Goal: Task Accomplishment & Management: Manage account settings

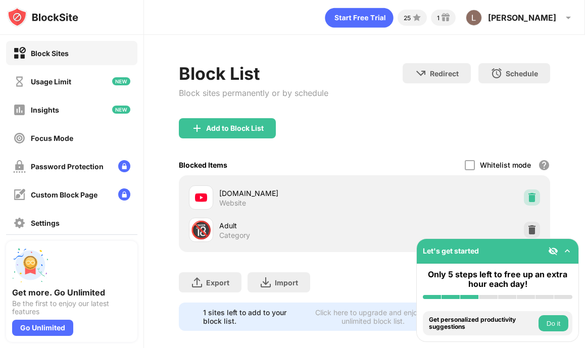
click at [533, 196] on img at bounding box center [532, 197] width 10 height 10
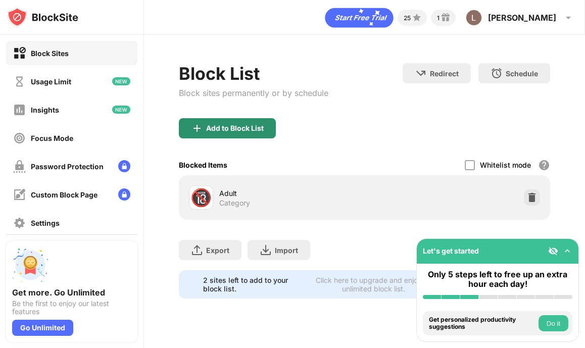
click at [232, 128] on div "Add to Block List" at bounding box center [235, 128] width 58 height 8
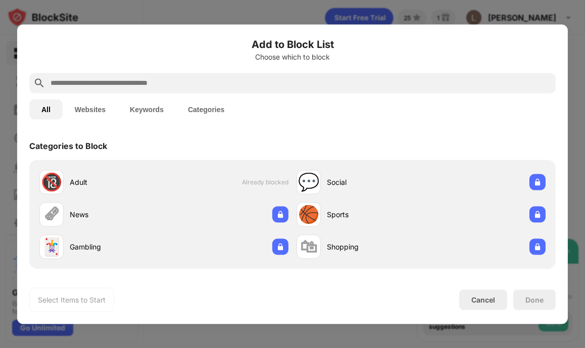
click at [203, 85] on input "text" at bounding box center [300, 83] width 502 height 12
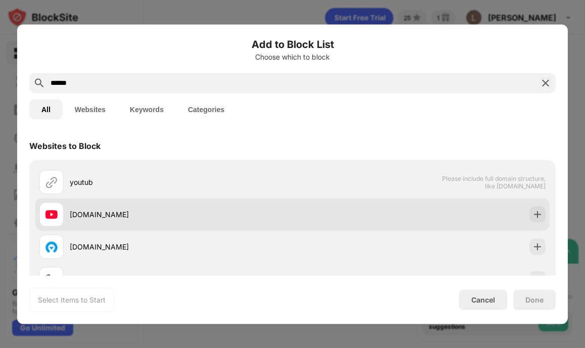
type input "******"
click at [81, 211] on div "[DOMAIN_NAME]" at bounding box center [181, 214] width 223 height 11
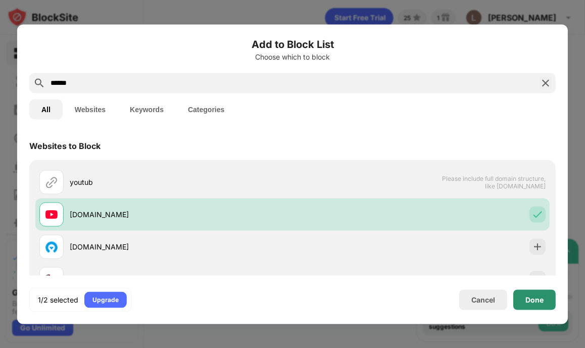
click at [529, 300] on div "Done" at bounding box center [534, 299] width 18 height 8
